Goal: Task Accomplishment & Management: Use online tool/utility

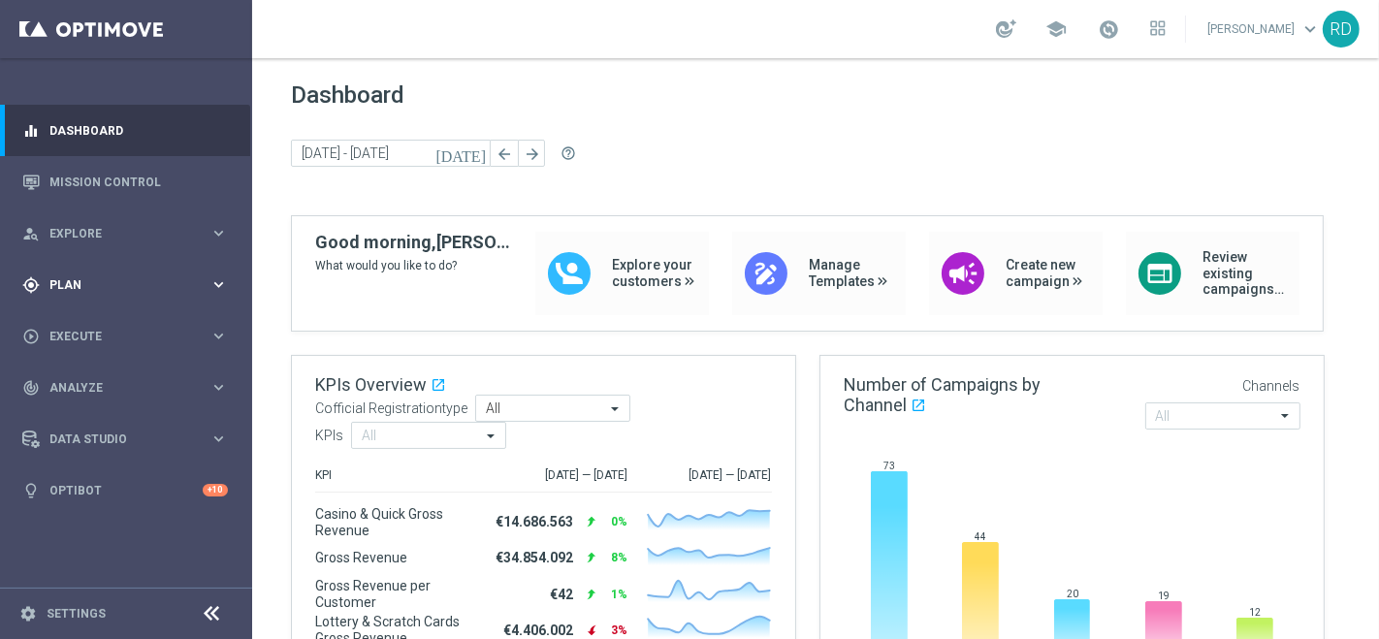
click at [77, 289] on span "Plan" at bounding box center [129, 285] width 160 height 12
click at [80, 377] on span "Templates" at bounding box center [120, 383] width 139 height 12
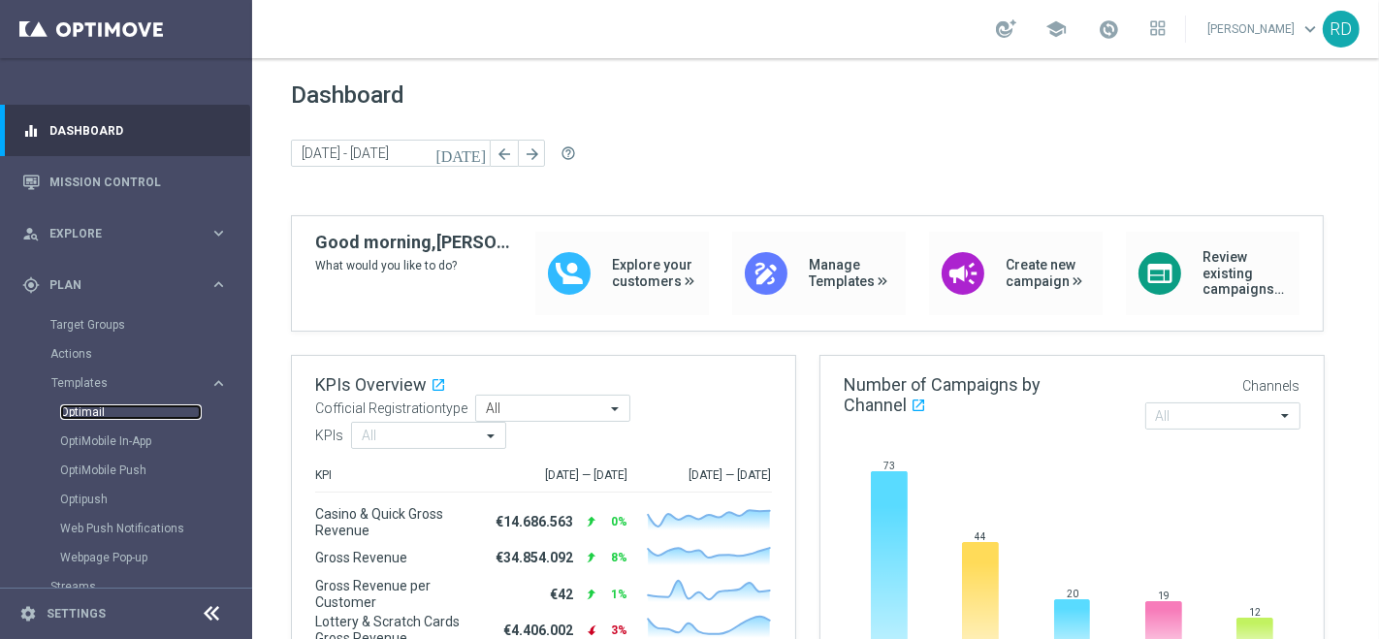
click at [86, 411] on link "Optimail" at bounding box center [131, 412] width 142 height 16
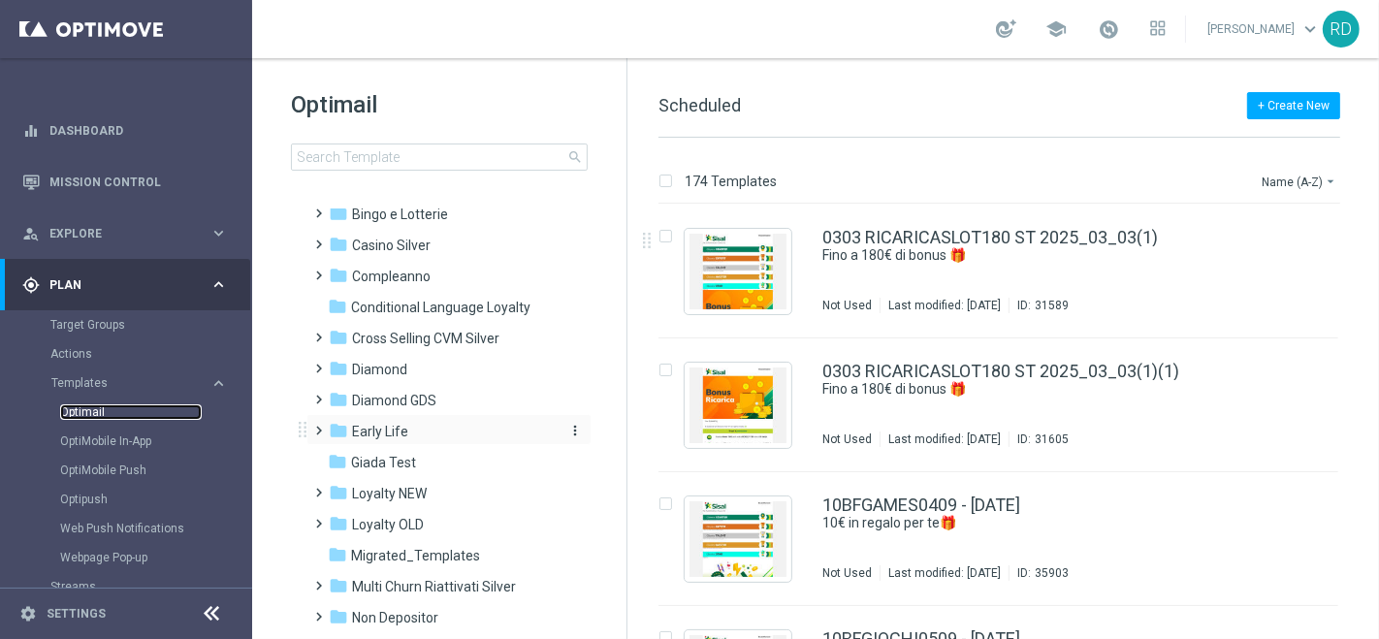
scroll to position [108, 0]
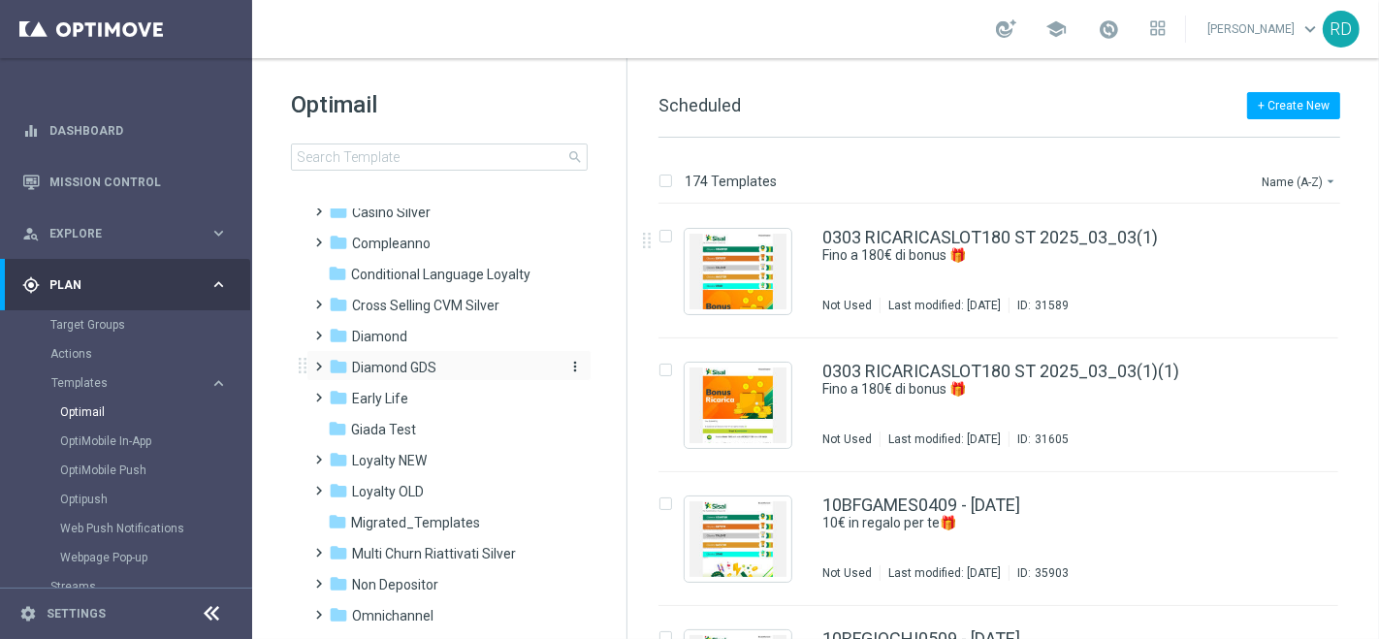
click at [415, 368] on span "Diamond GDS" at bounding box center [394, 367] width 84 height 17
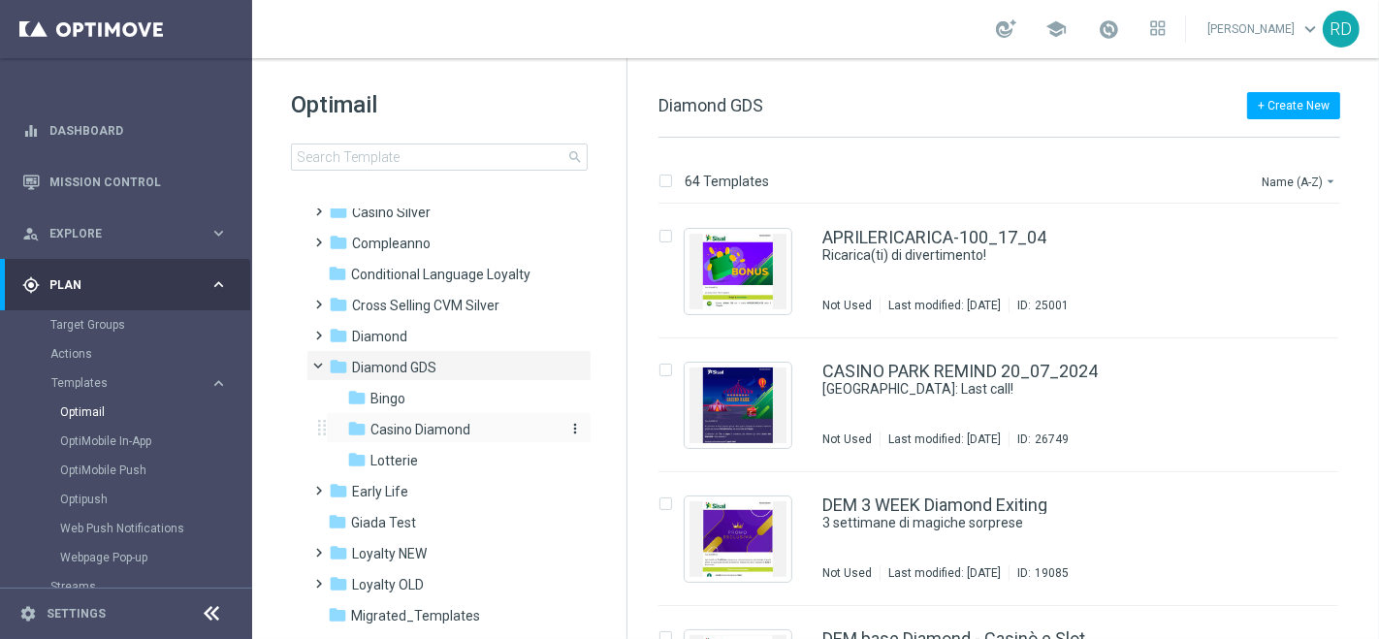
click at [429, 419] on div "folder Casino Diamond" at bounding box center [450, 430] width 207 height 22
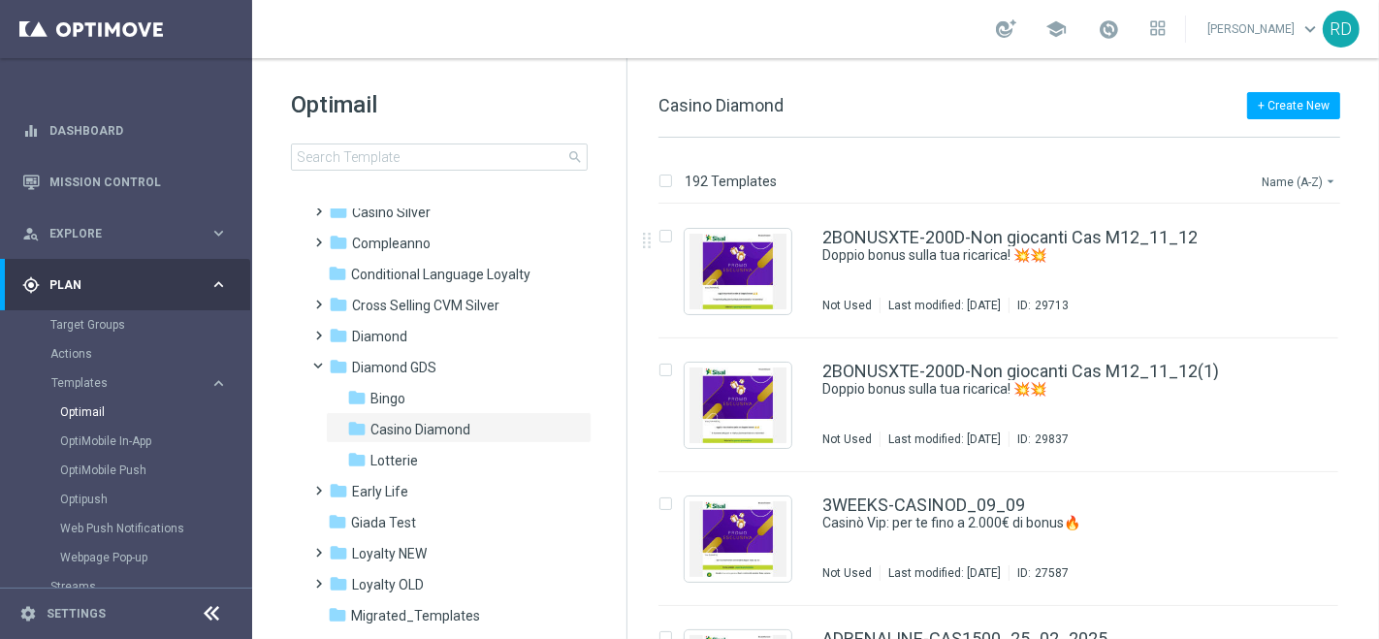
click at [1294, 182] on button "Name (A-Z) arrow_drop_down" at bounding box center [1299, 181] width 80 height 23
click at [1285, 270] on span "Date Modified (Newest)" at bounding box center [1265, 268] width 130 height 14
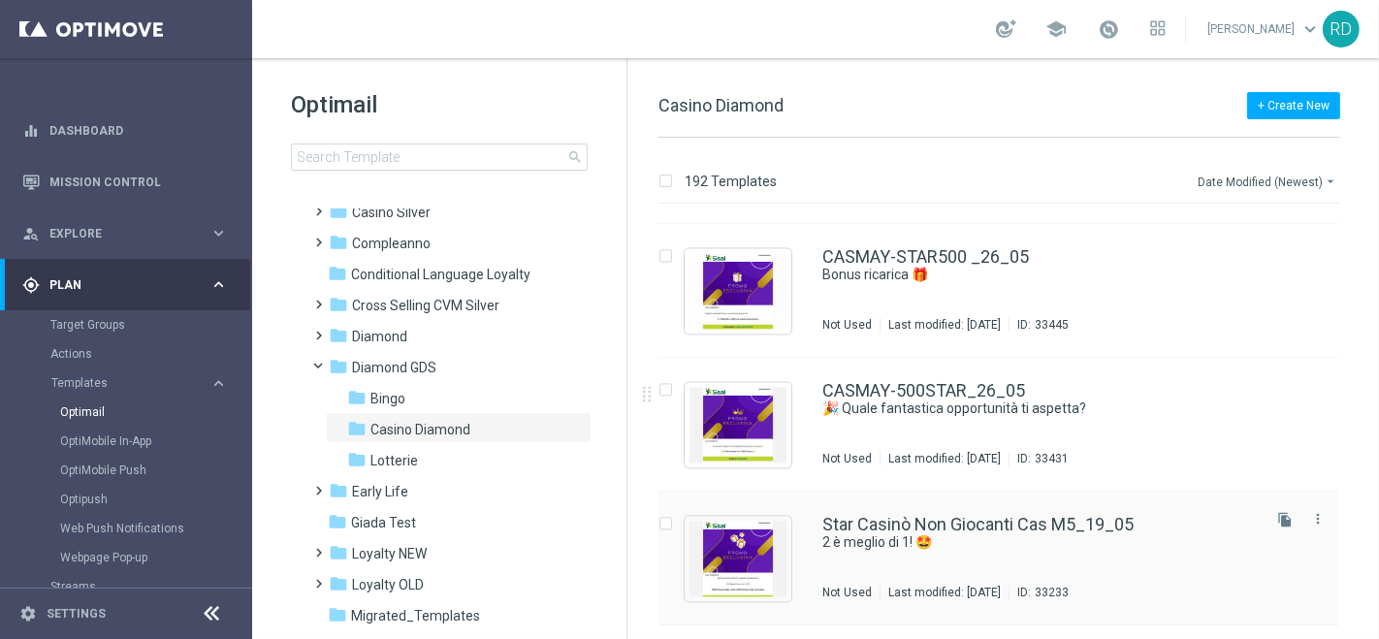
scroll to position [3447, 0]
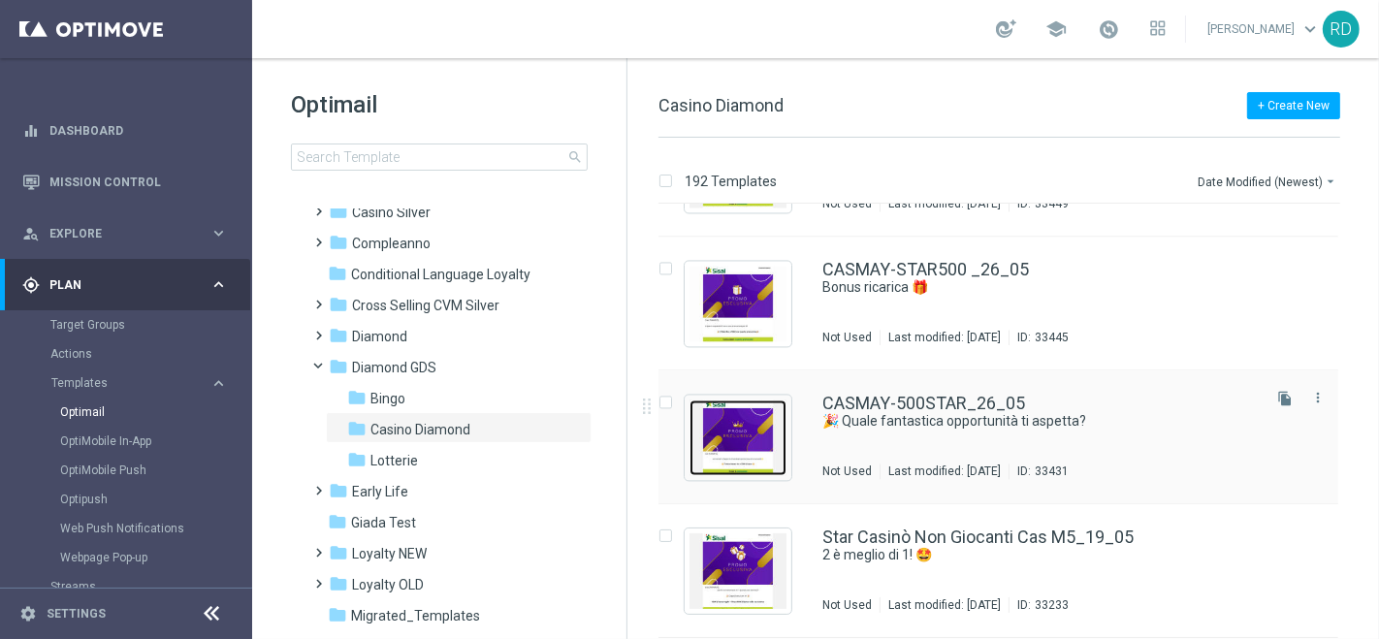
click at [761, 422] on img "Press SPACE to select this row." at bounding box center [737, 437] width 97 height 76
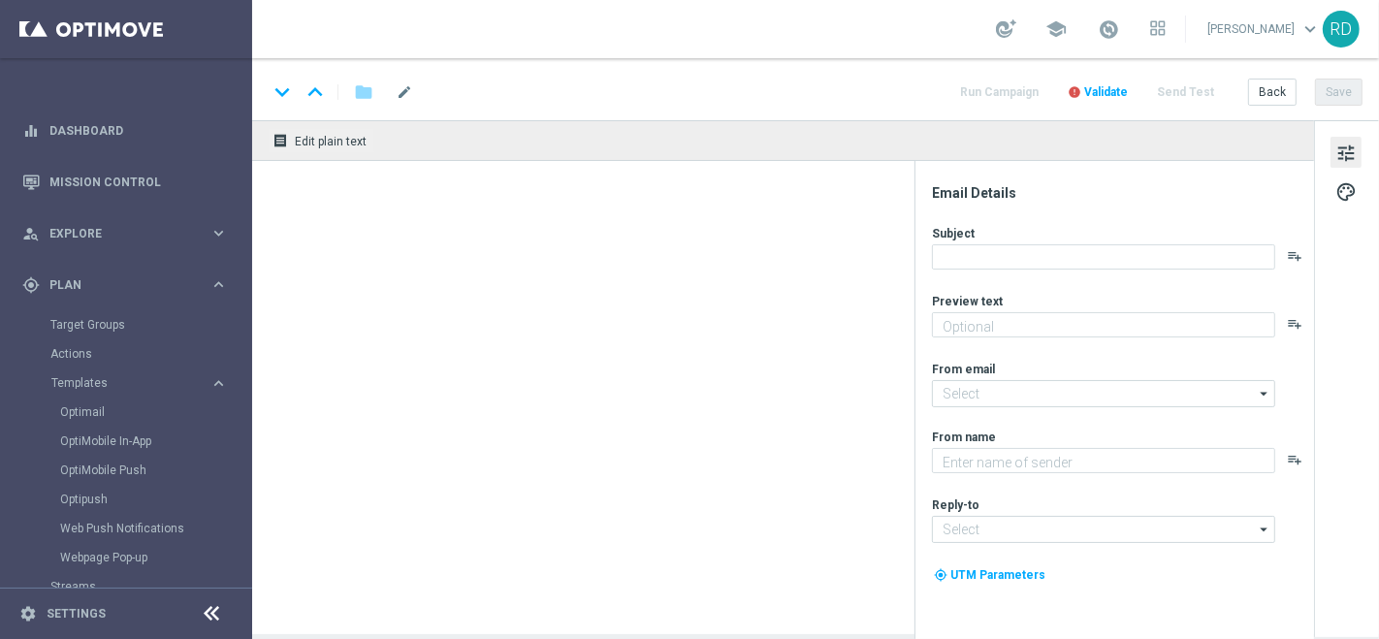
type textarea "Per te fino a 500€ di bonus! 💰"
type textarea "Sisal Vip"
type input "[EMAIL_ADDRESS][DOMAIN_NAME]"
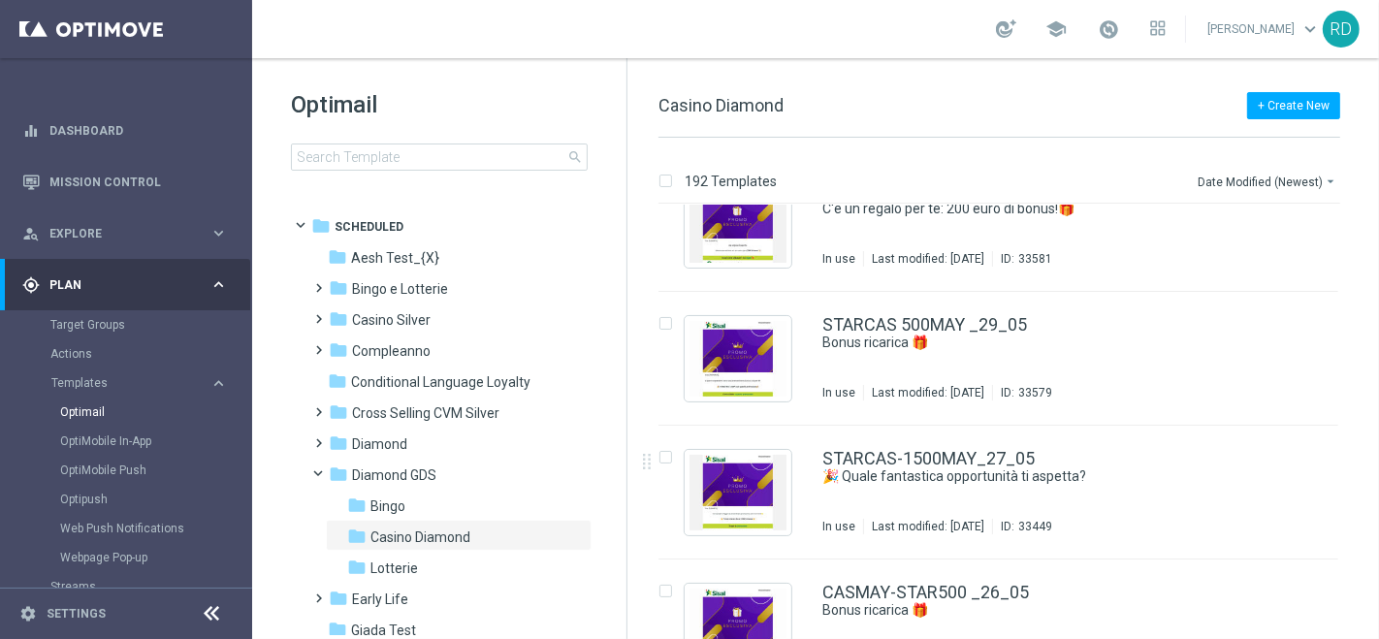
scroll to position [3232, 0]
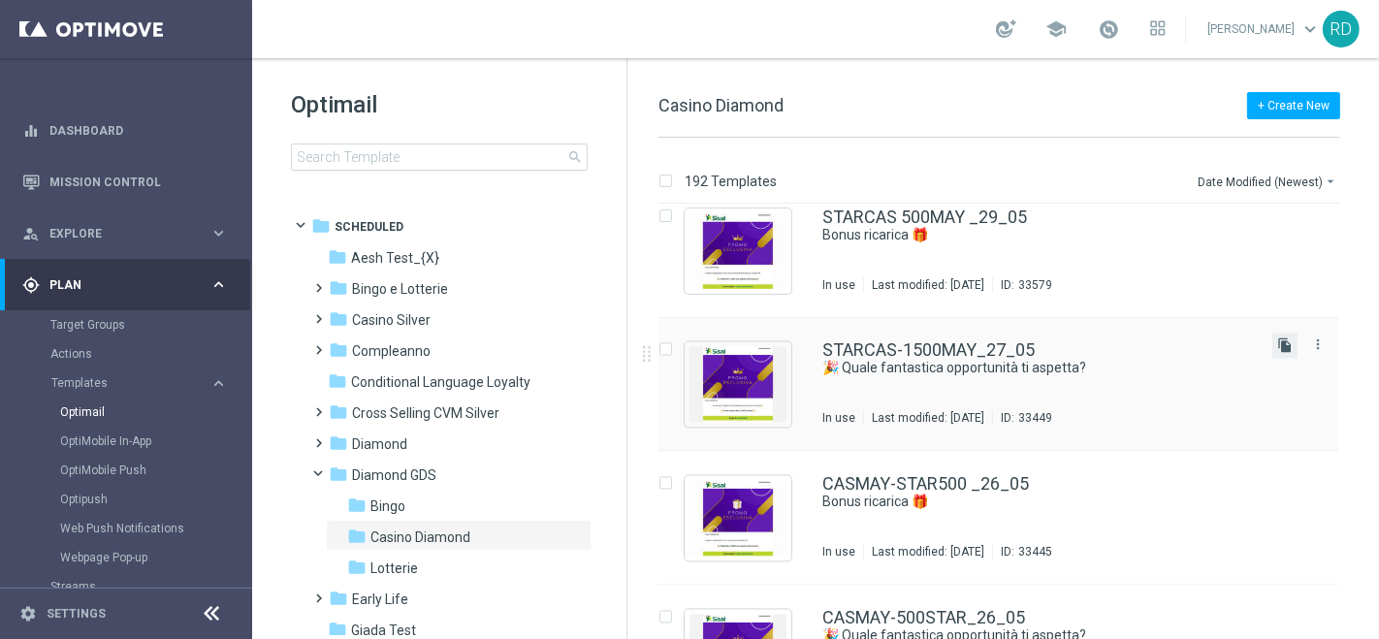
click at [1279, 344] on icon "file_copy" at bounding box center [1285, 346] width 16 height 16
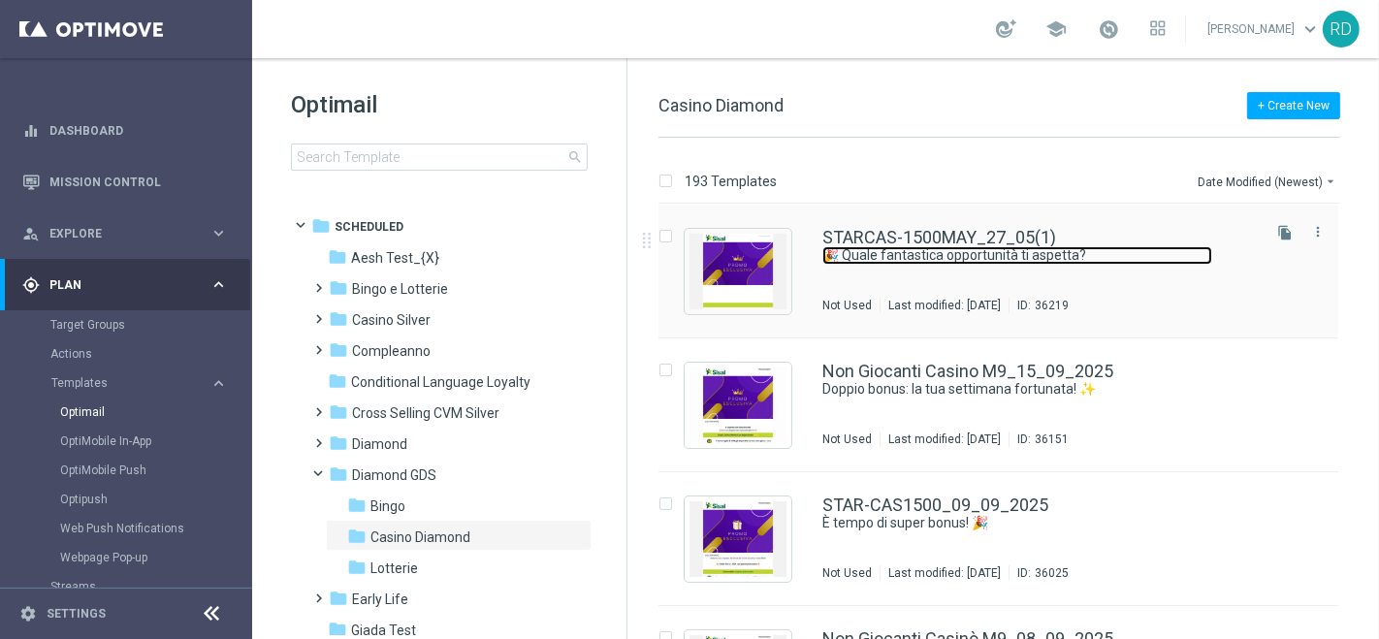
click at [969, 262] on link "🎉 Quale fantastica opportunità ti aspetta?" at bounding box center [1017, 255] width 390 height 18
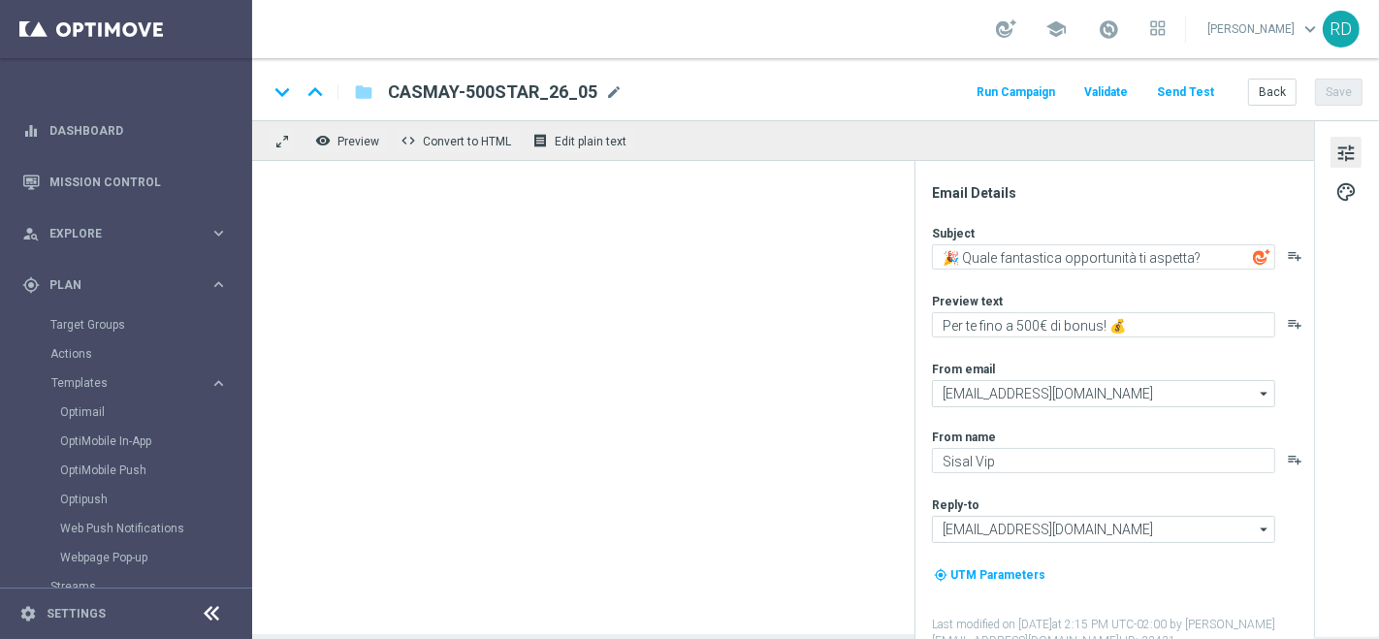
type textarea "Per te fino a 1.500€ di bonus! 💰"
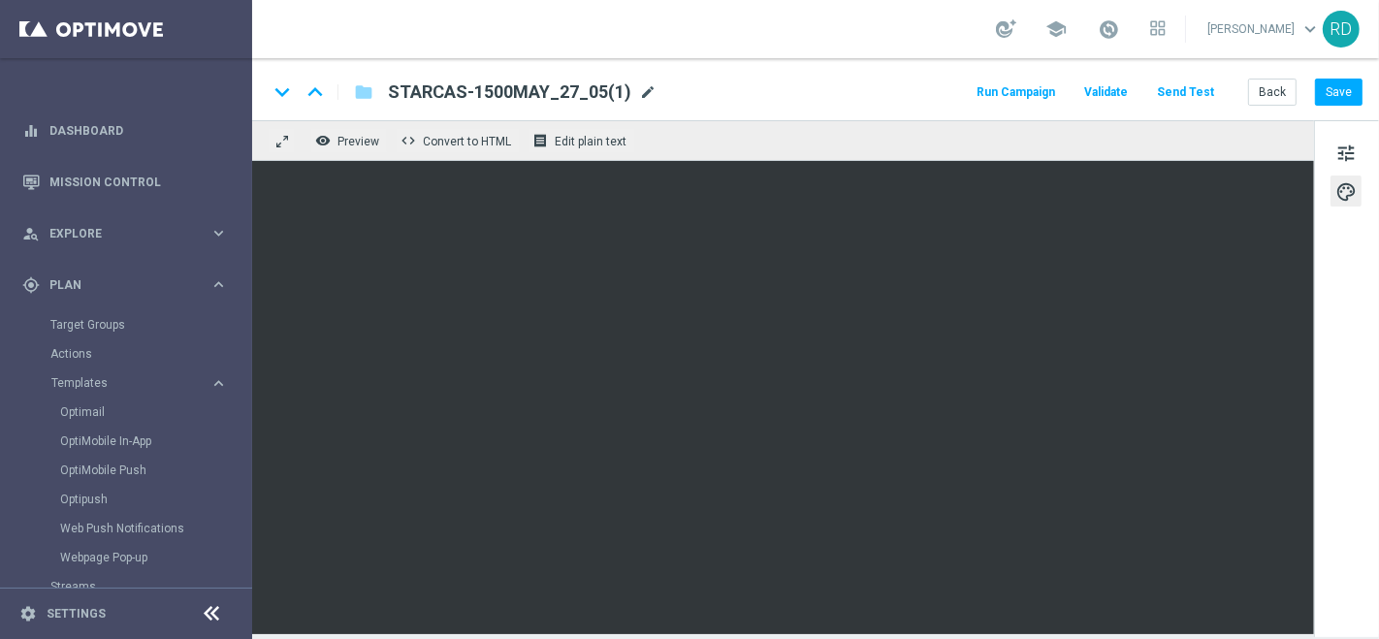
click at [644, 89] on span "mode_edit" at bounding box center [647, 91] width 17 height 17
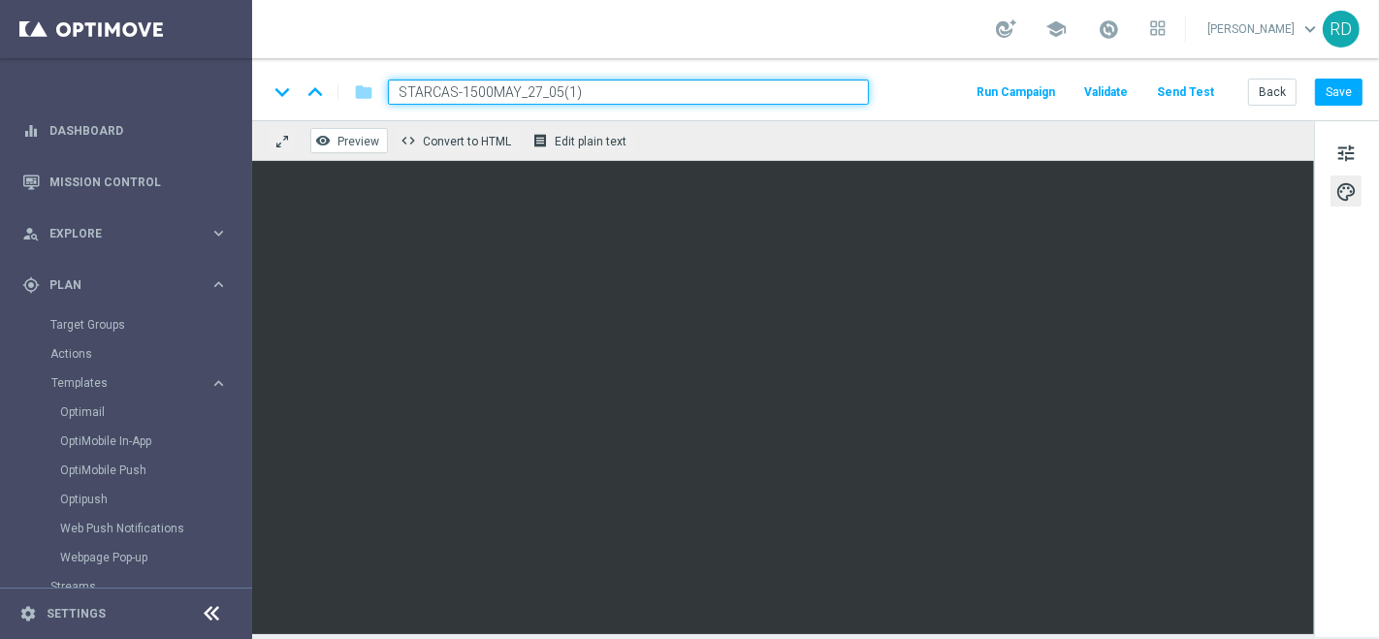
drag, startPoint x: 605, startPoint y: 95, endPoint x: 331, endPoint y: 130, distance: 276.6
click at [331, 130] on div "keyboard_arrow_down keyboard_arrow_up folder STARCAS-1500MAY_27_05(1) Run Campa…" at bounding box center [815, 346] width 1127 height 576
paste input "CASINODASTAR-1000"
type input "CASINODASTAR-1000_18_09"
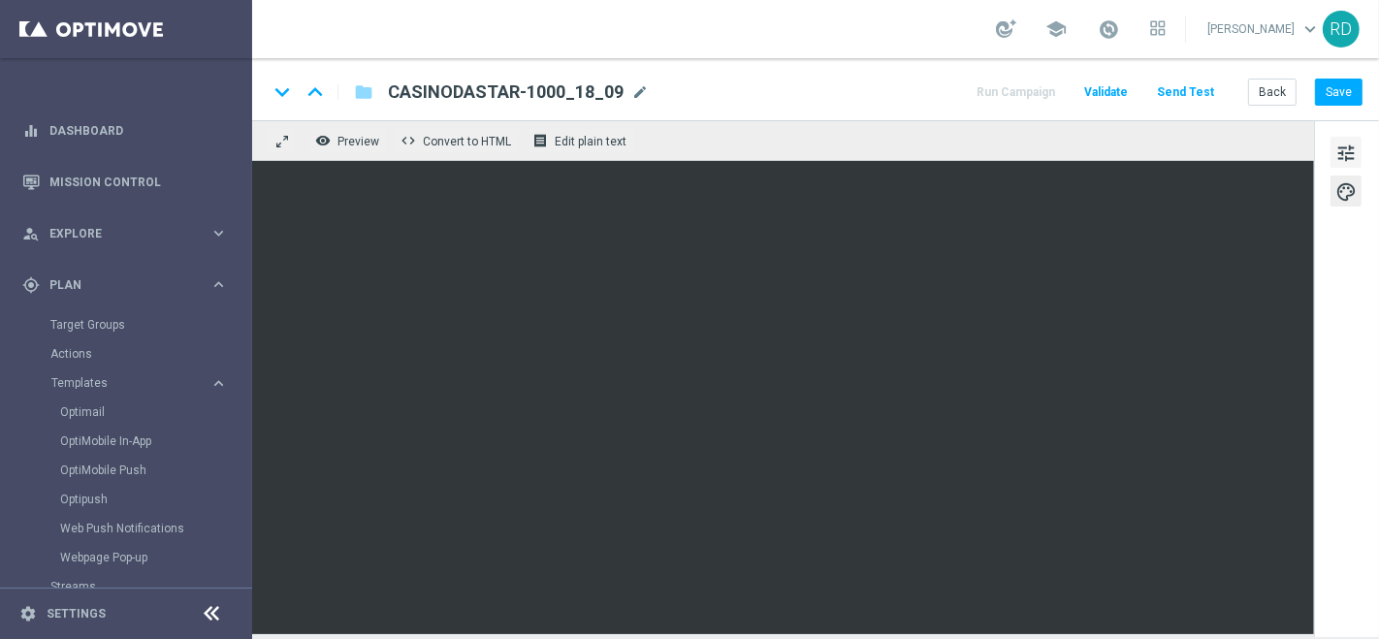
click at [1352, 153] on span "tune" at bounding box center [1345, 153] width 21 height 25
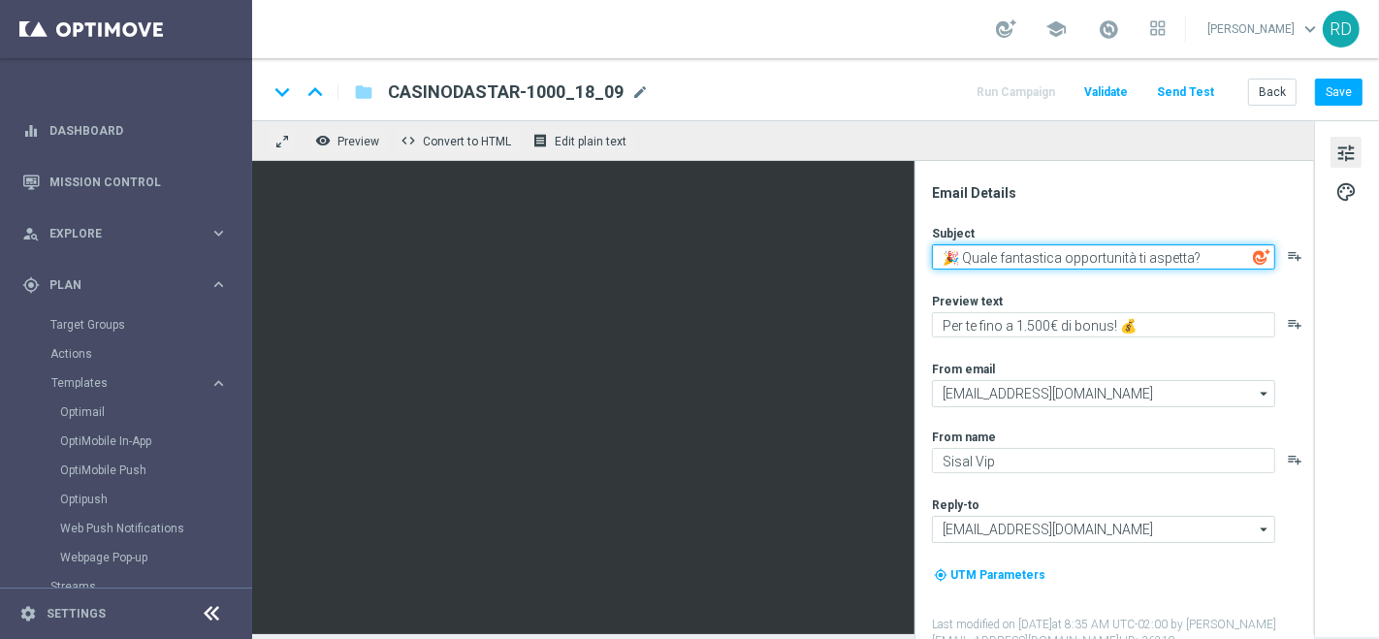
click at [1207, 258] on textarea "🎉 Quale fantastica opportunità ti aspetta?" at bounding box center [1103, 256] width 343 height 25
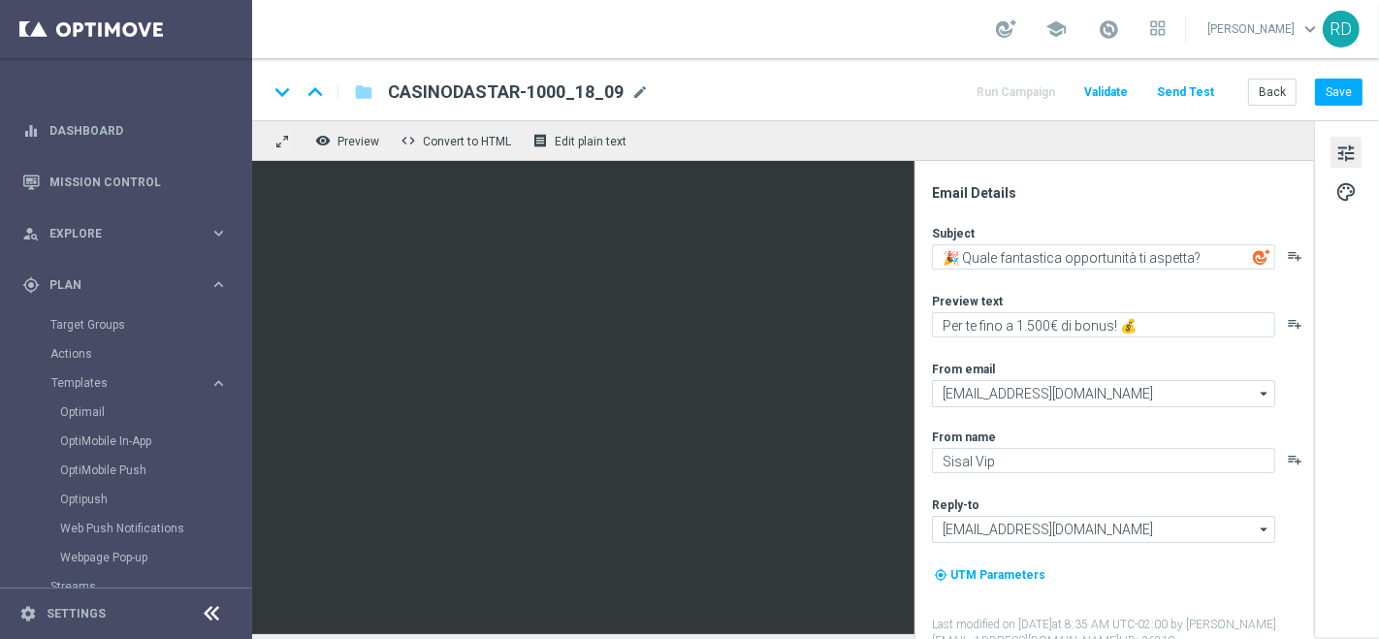
click at [1263, 256] on img at bounding box center [1261, 256] width 17 height 17
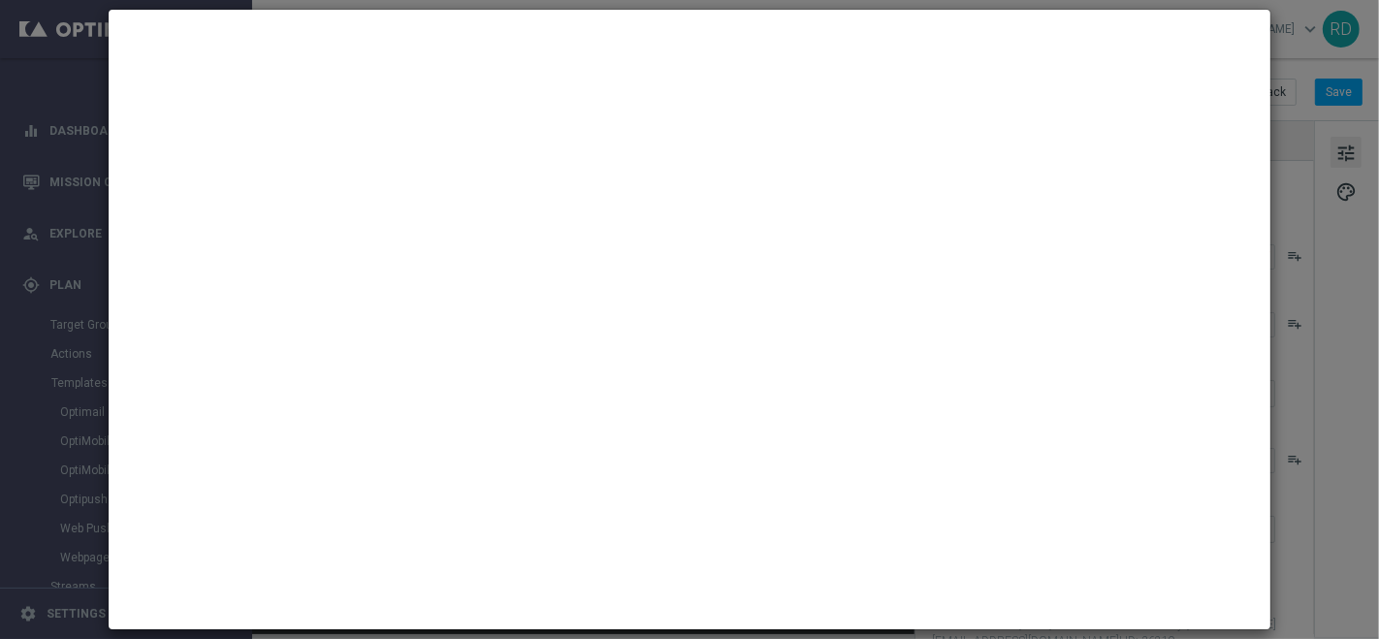
type textarea "🚀 Non vorrai perderti questo!"
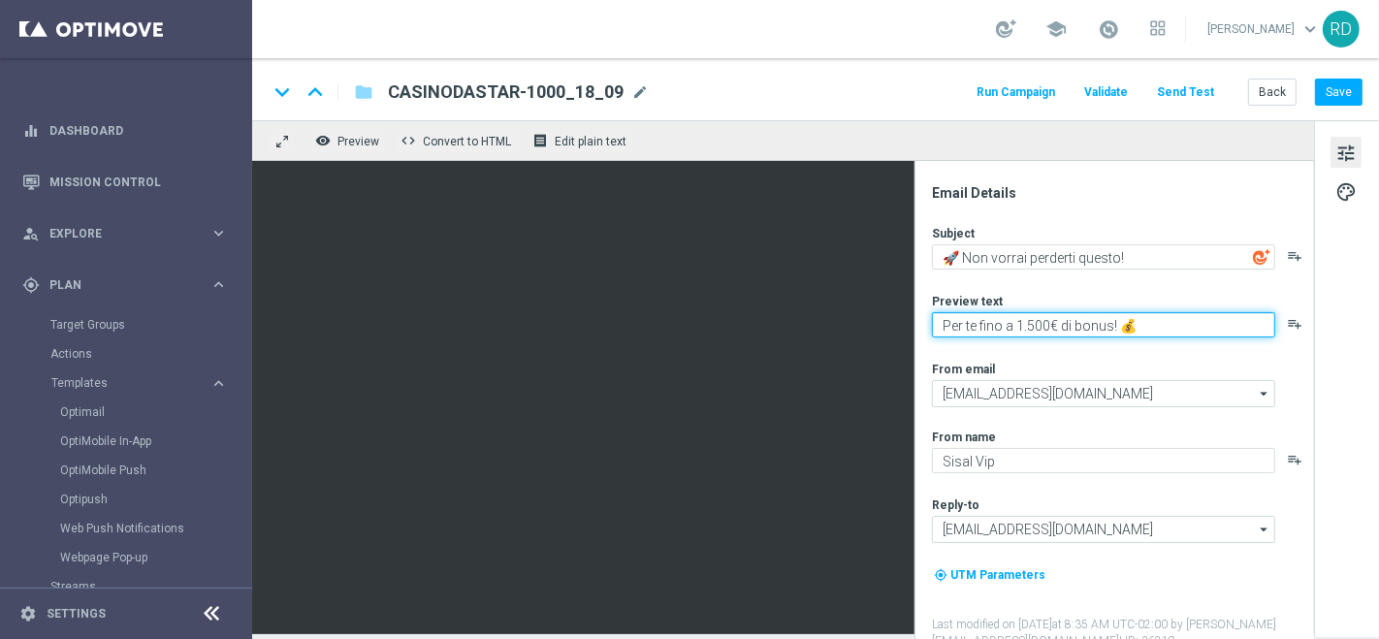
drag, startPoint x: 942, startPoint y: 322, endPoint x: 999, endPoint y: 325, distance: 56.3
click at [999, 325] on textarea "Per te fino a 1.500€ di bonus! 💰" at bounding box center [1103, 324] width 343 height 25
click at [940, 325] on textarea "Per te fino a 1.500€ di bonus! 💰" at bounding box center [1103, 324] width 343 height 25
click at [1165, 325] on textarea "Super bonus in arrivo: per te fino a 1.500€ di bonus! 💰" at bounding box center [1103, 324] width 343 height 25
click at [1244, 325] on textarea "Super bonus in arrivo: per te fino a 1.000€ di bonus! 💰" at bounding box center [1103, 324] width 343 height 25
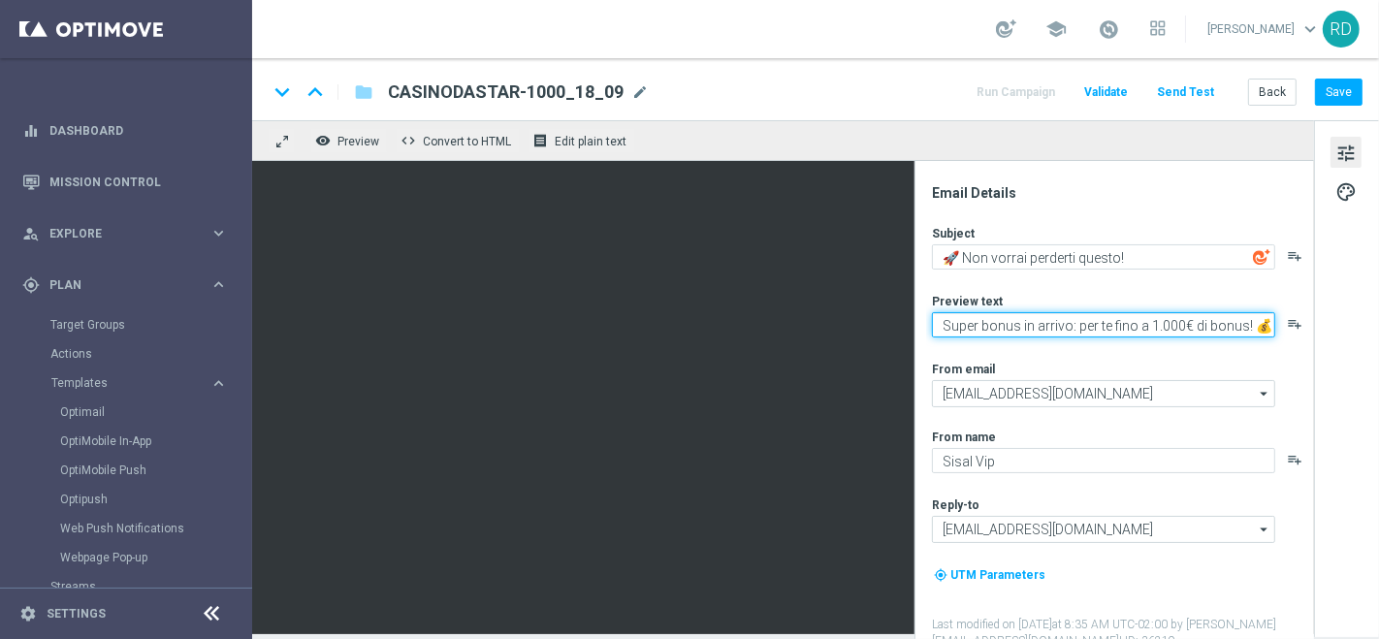
click at [1243, 327] on textarea "Super bonus in arrivo: per te fino a 1.000€ di bonus! 💰" at bounding box center [1103, 324] width 343 height 25
click at [1238, 328] on textarea "Super bonus in arrivo: per te fino a 1.000€! 💰" at bounding box center [1103, 324] width 343 height 25
click at [1231, 328] on textarea "Super bonus in arrivo: per te fino a 1.000€! 💰" at bounding box center [1103, 324] width 343 height 25
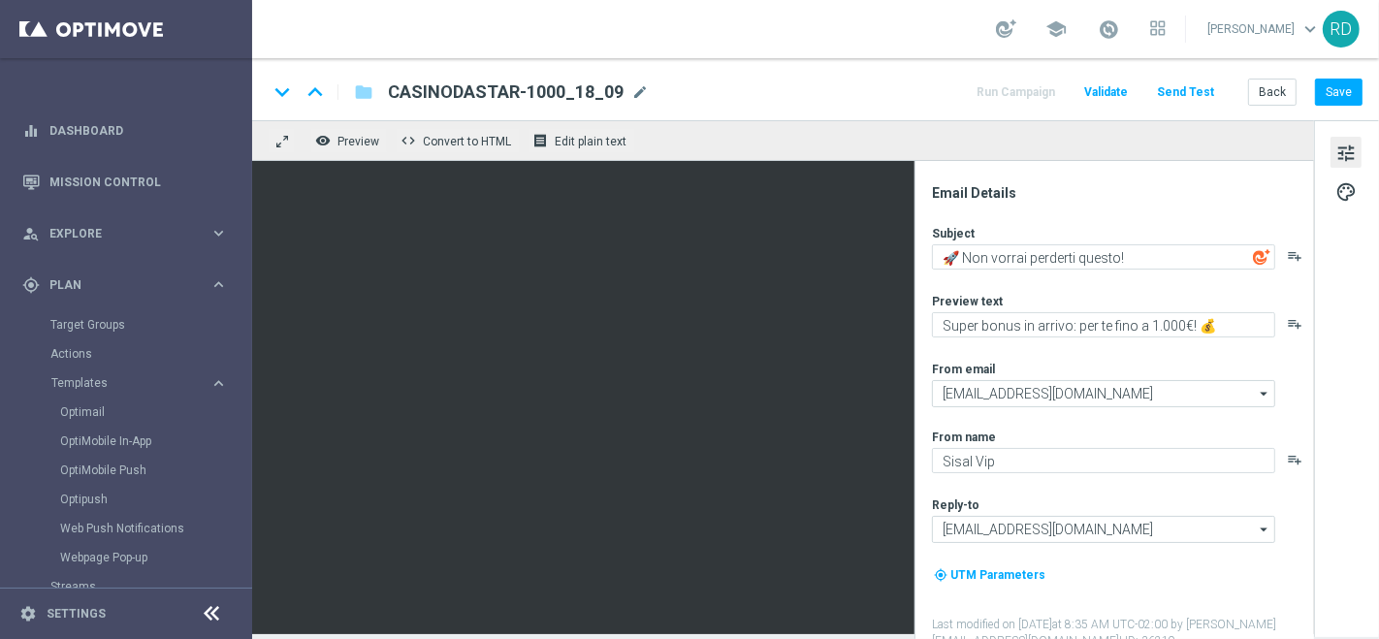
drag, startPoint x: 1214, startPoint y: 311, endPoint x: 1196, endPoint y: 316, distance: 18.1
click at [1196, 316] on div "Preview text Super bonus in arrivo: per te fino a 1.000€! 💰 playlist_add" at bounding box center [1122, 315] width 380 height 45
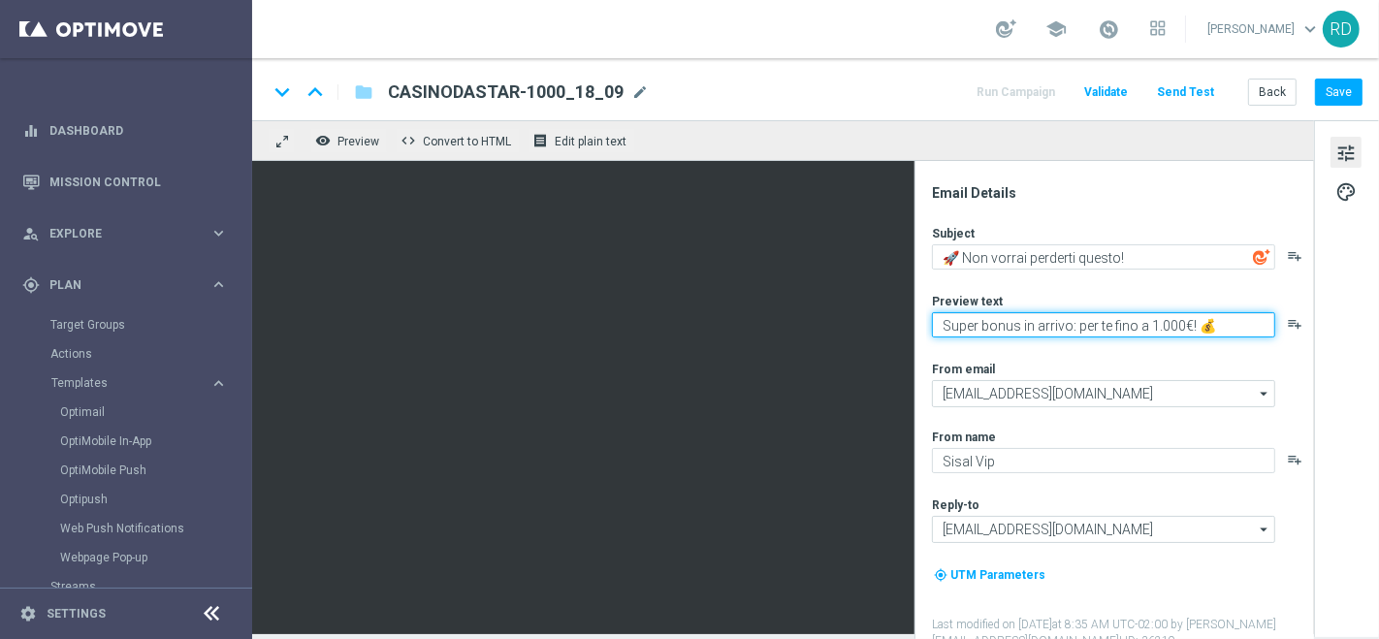
drag, startPoint x: 1216, startPoint y: 326, endPoint x: 1196, endPoint y: 320, distance: 20.2
click at [1196, 321] on textarea "Super bonus in arrivo: per te fino a 1.000€! 💰" at bounding box center [1103, 324] width 343 height 25
paste textarea
type textarea "Super bonus in arrivo: per te fino a 1.000€! 🤩"
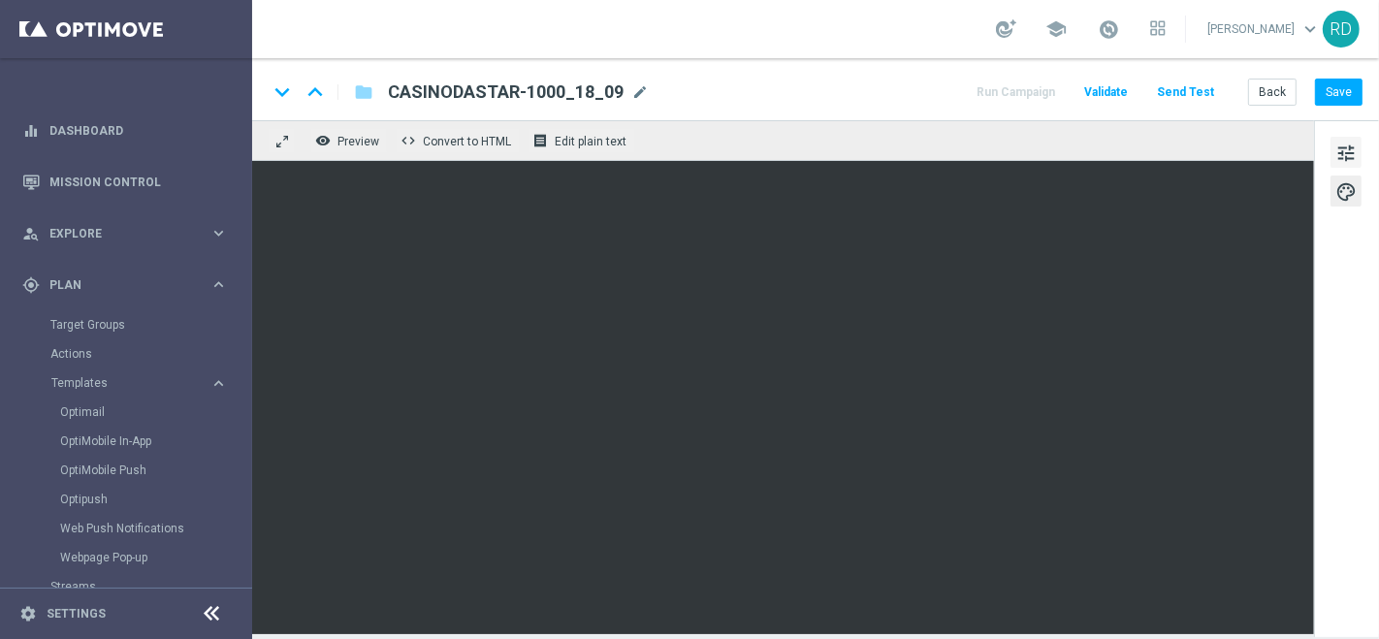
click at [1353, 148] on span "tune" at bounding box center [1345, 153] width 21 height 25
click at [1349, 158] on span "tune" at bounding box center [1345, 153] width 21 height 25
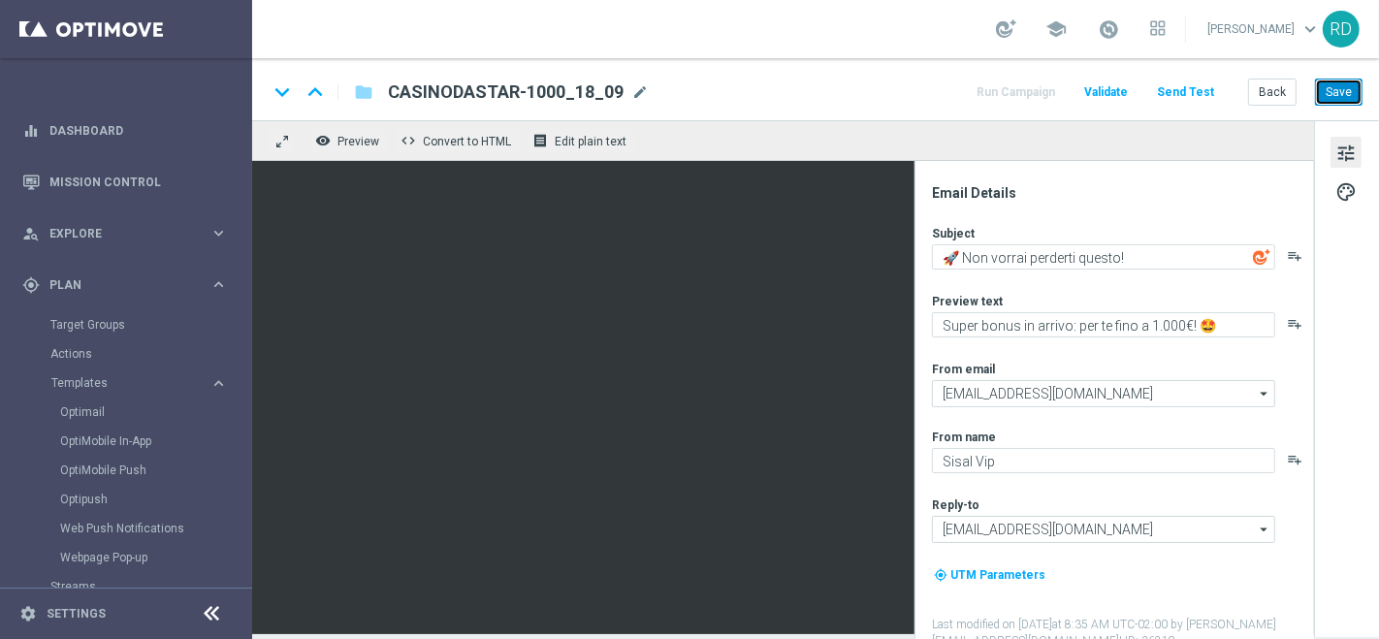
click at [1349, 84] on button "Save" at bounding box center [1339, 92] width 48 height 27
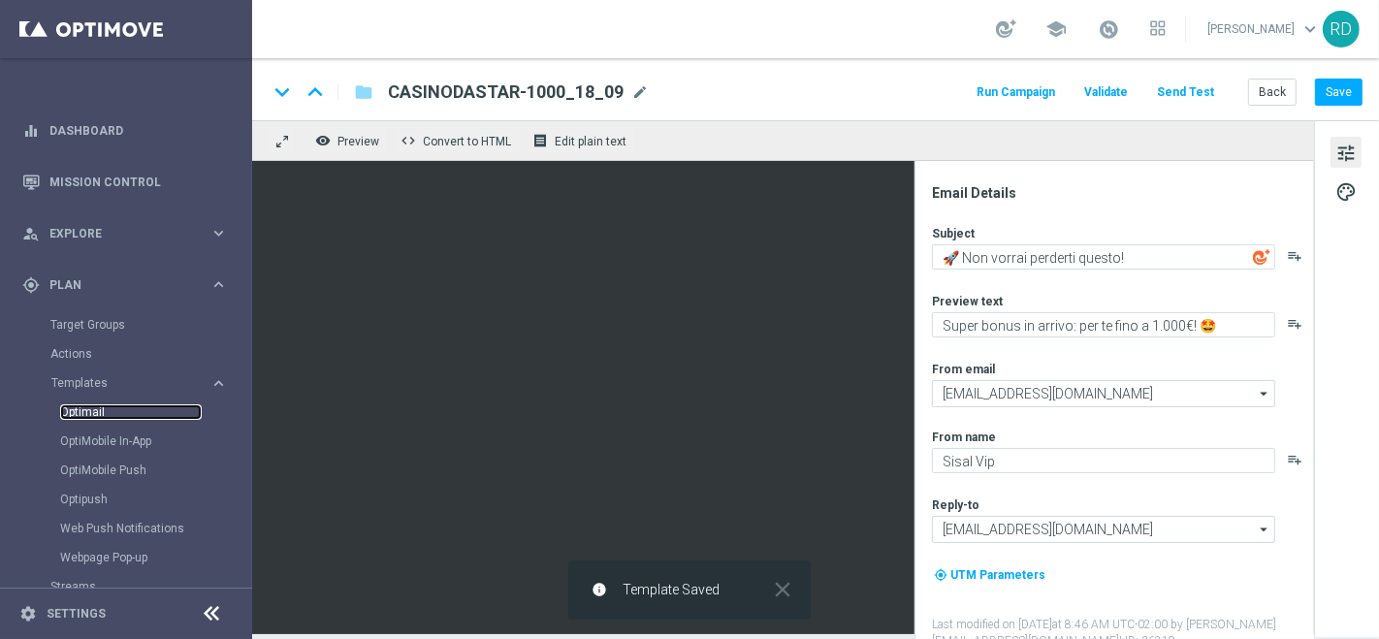
click at [86, 415] on link "Optimail" at bounding box center [131, 412] width 142 height 16
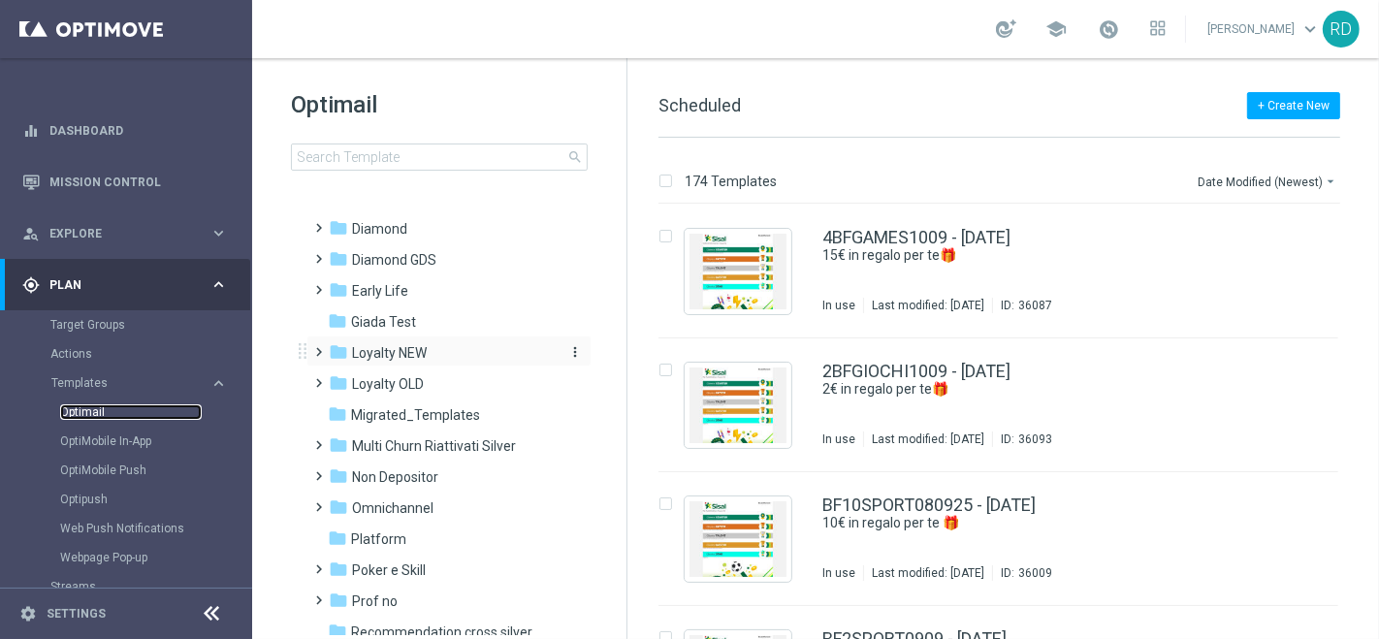
scroll to position [108, 0]
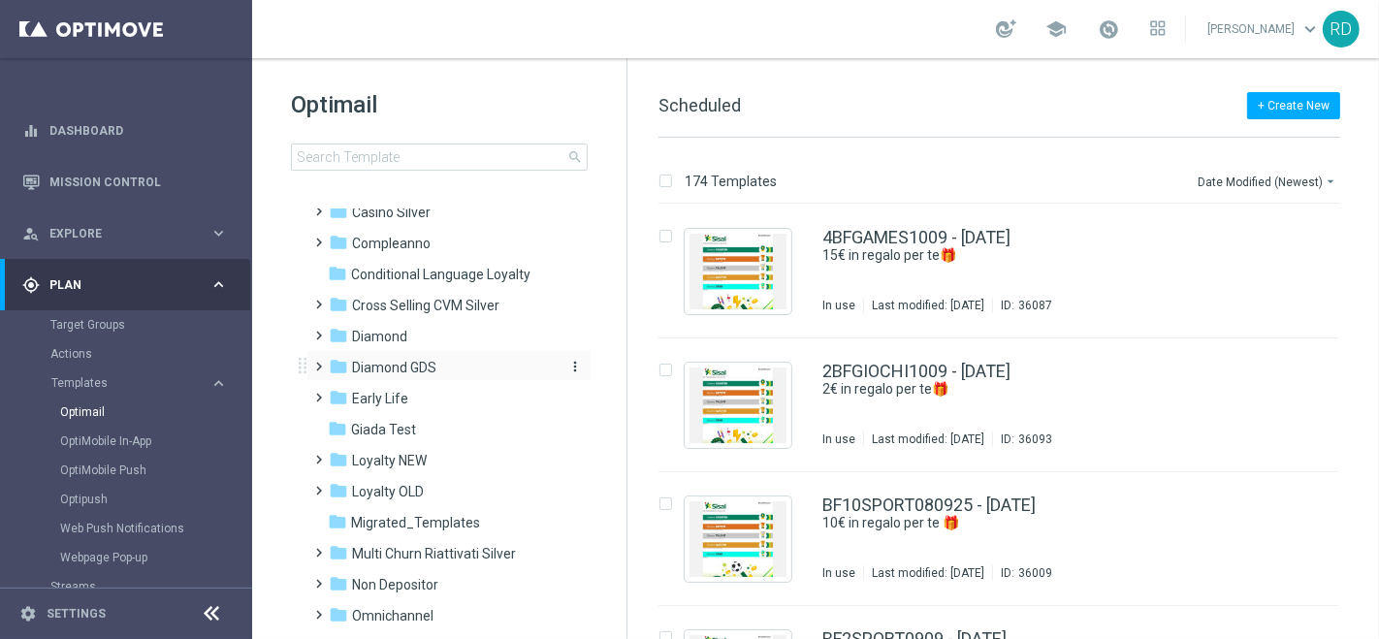
click at [383, 366] on span "Diamond GDS" at bounding box center [394, 367] width 84 height 17
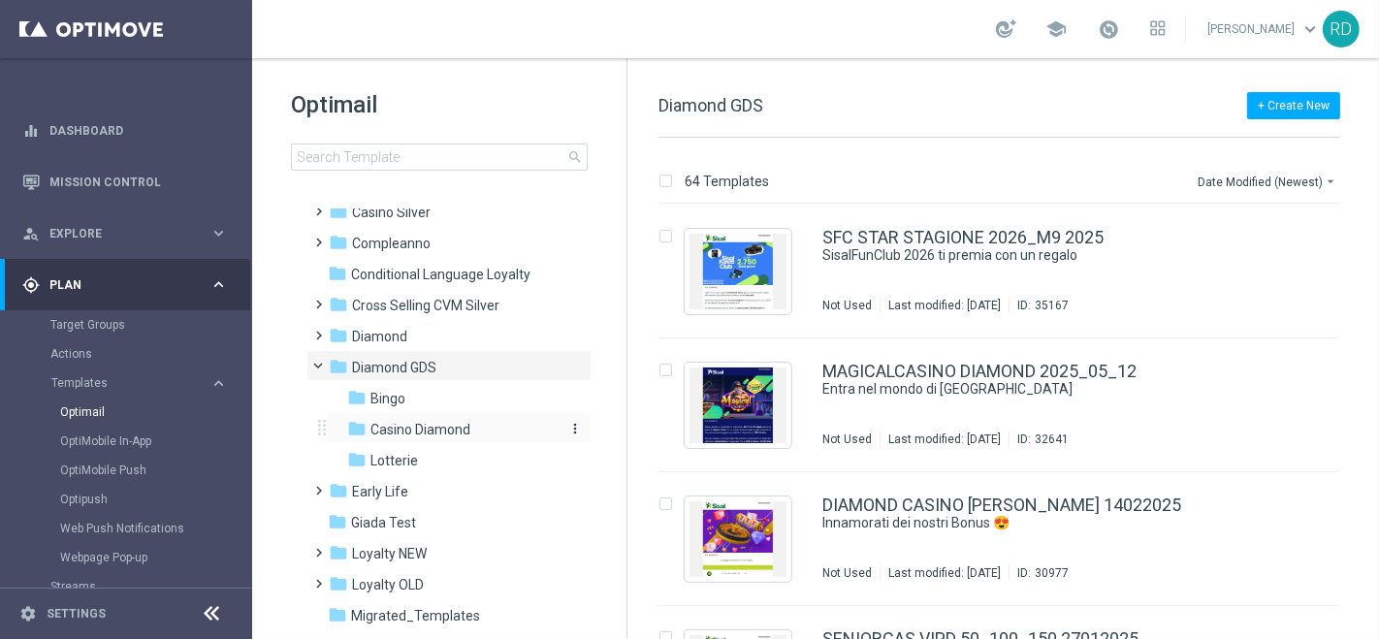
click at [372, 421] on span "Casino Diamond" at bounding box center [420, 429] width 100 height 17
